Goal: Browse casually: Explore the website without a specific task or goal

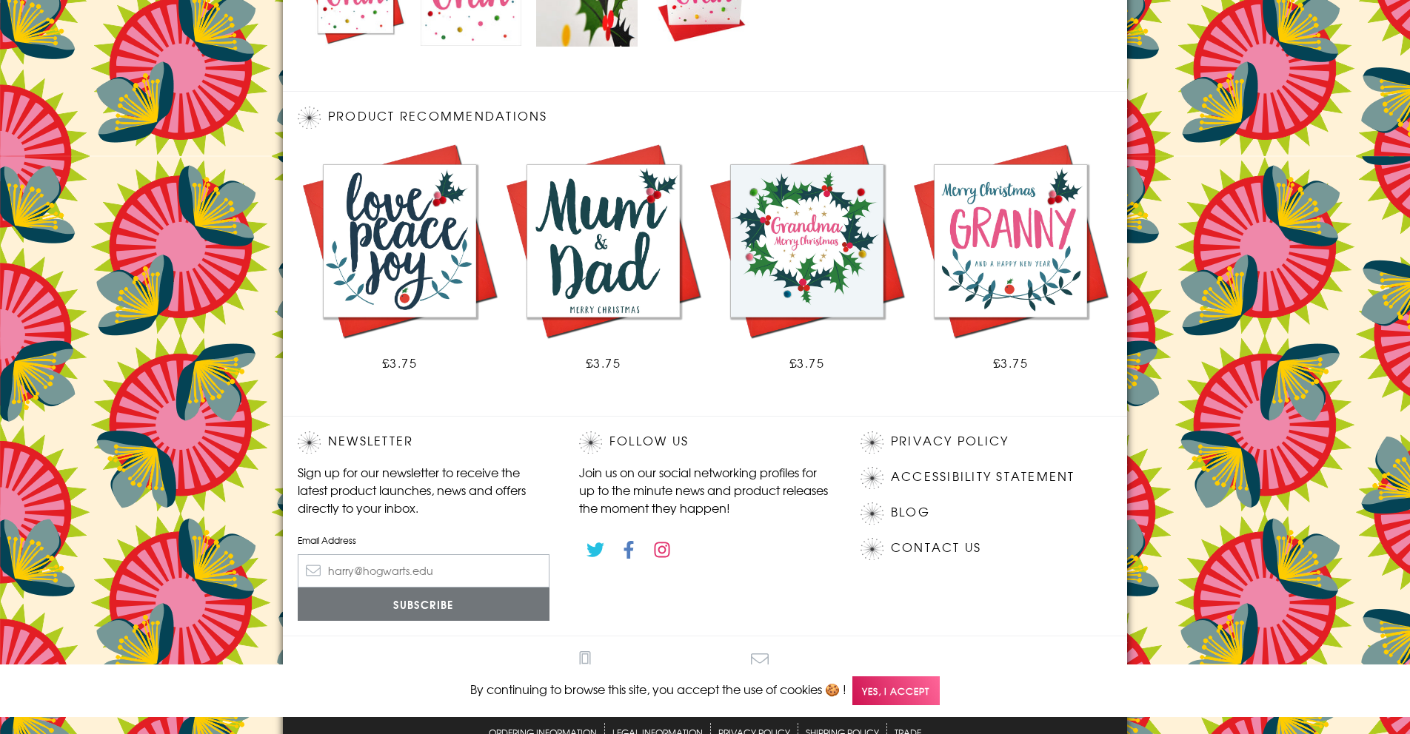
scroll to position [794, 0]
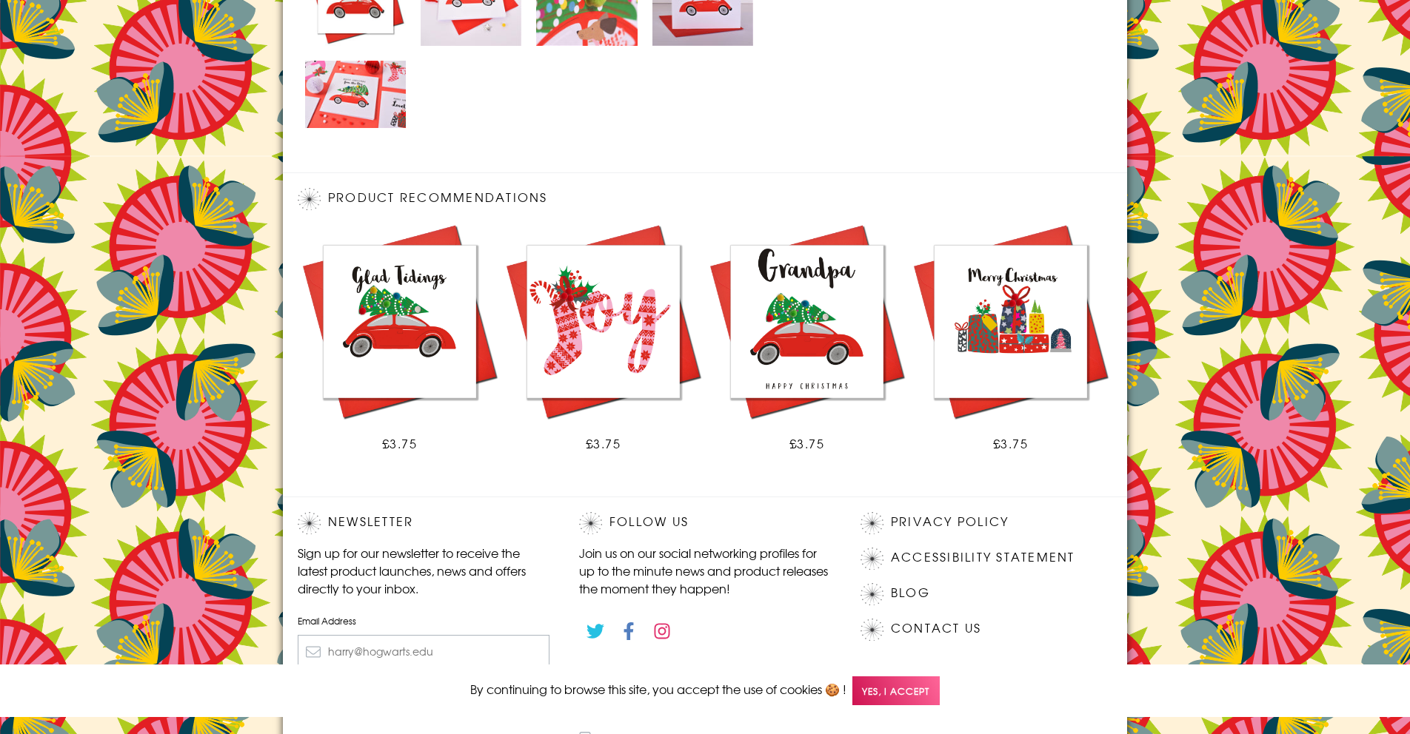
scroll to position [875, 0]
